Goal: Task Accomplishment & Management: Complete application form

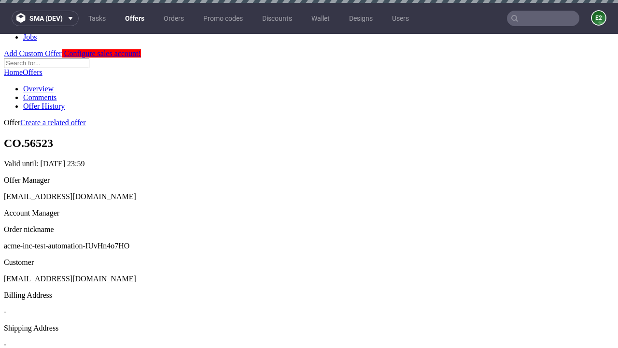
scroll to position [3, 0]
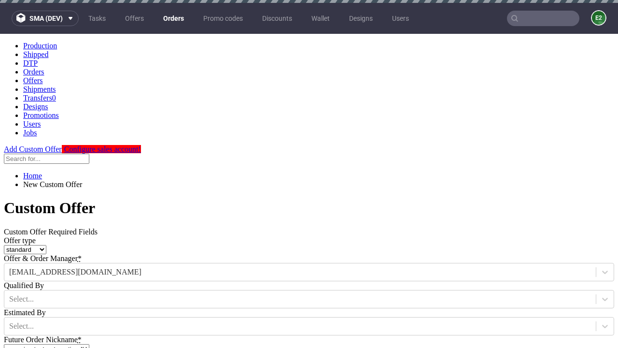
type input "acme-inc-test-automation-IUvHn4o7HO"
type input "[DATE]"
type input "[EMAIL_ADDRESS][DOMAIN_NAME]"
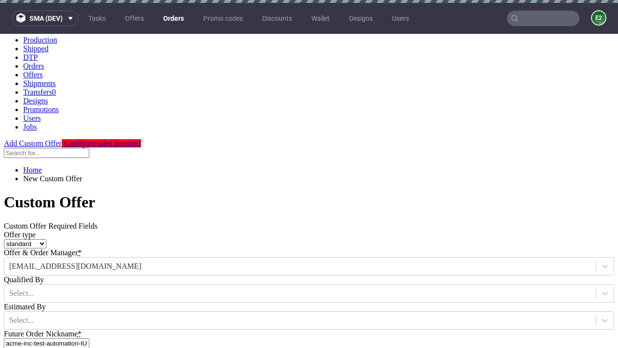
select select "gb"
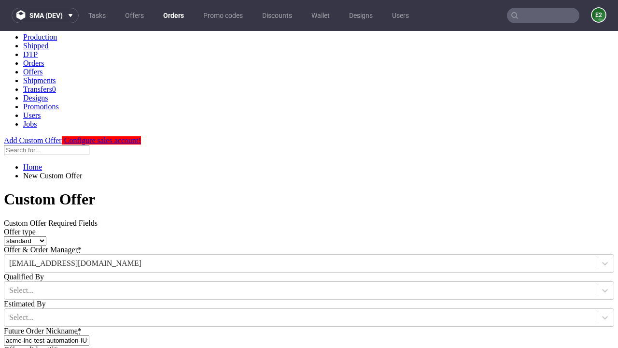
type input "[EMAIL_ADDRESS][DOMAIN_NAME]"
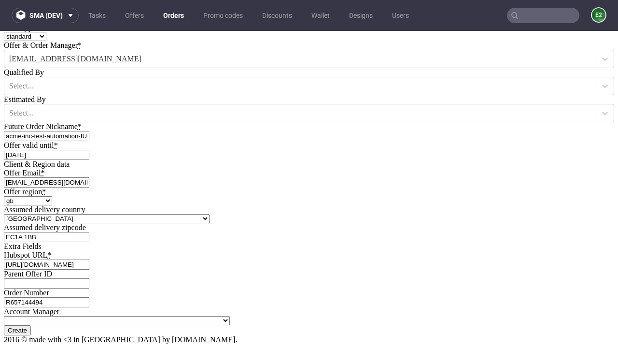
type input "[URL][DOMAIN_NAME]"
click at [31, 325] on input "Create" at bounding box center [17, 330] width 27 height 10
type input "Please wait..."
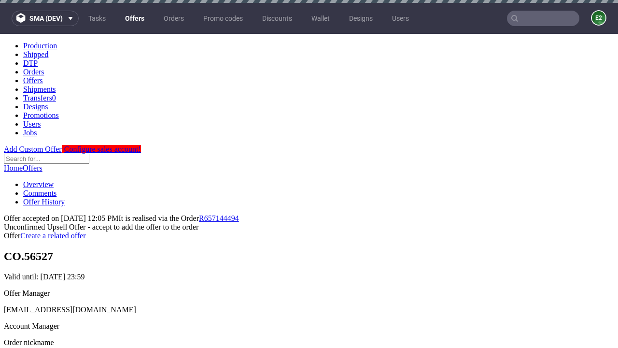
scroll to position [149, 0]
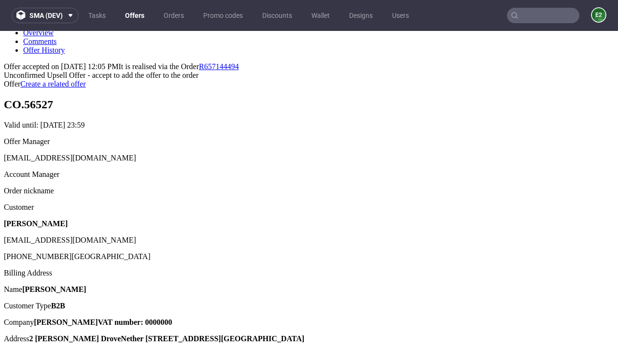
type input "In progress..."
